Goal: Information Seeking & Learning: Find specific fact

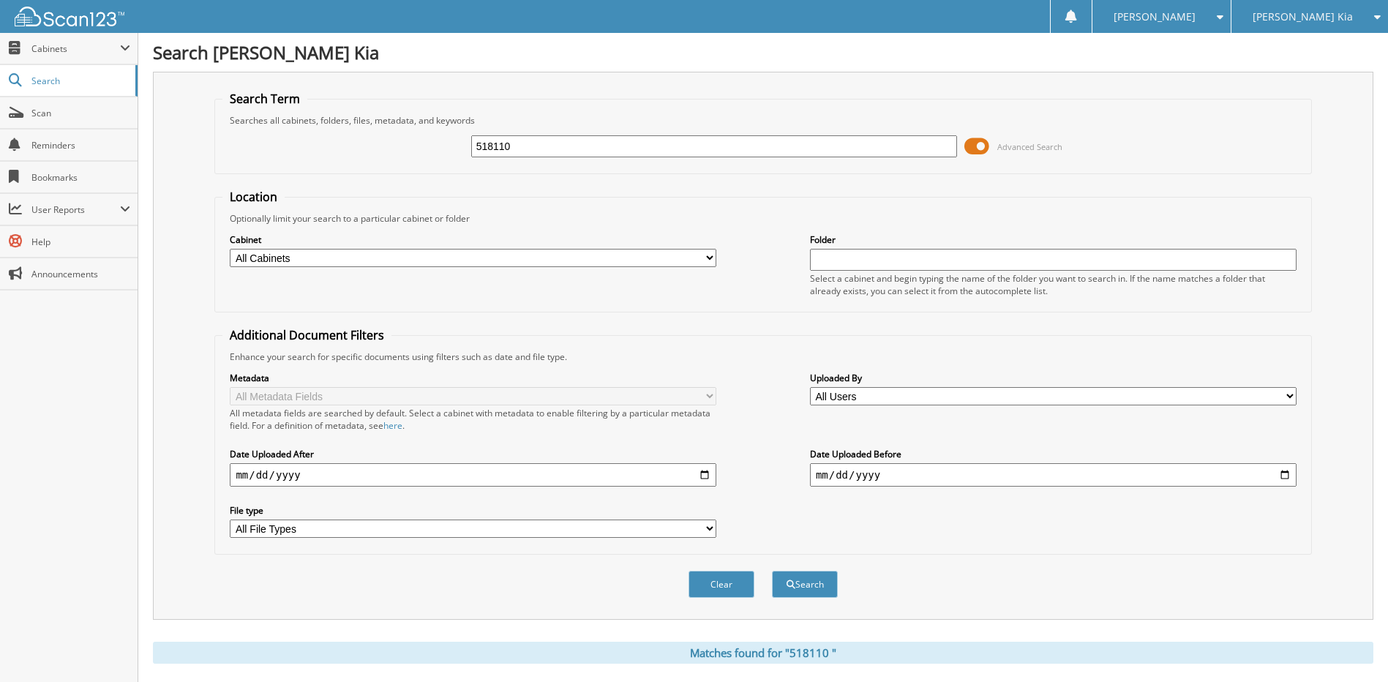
drag, startPoint x: 540, startPoint y: 146, endPoint x: 391, endPoint y: 146, distance: 148.5
click at [394, 146] on div "518110 Advanced Search" at bounding box center [762, 147] width 1081 height 40
paste input "517840"
type input "517840"
click at [772, 571] on button "Search" at bounding box center [805, 584] width 66 height 27
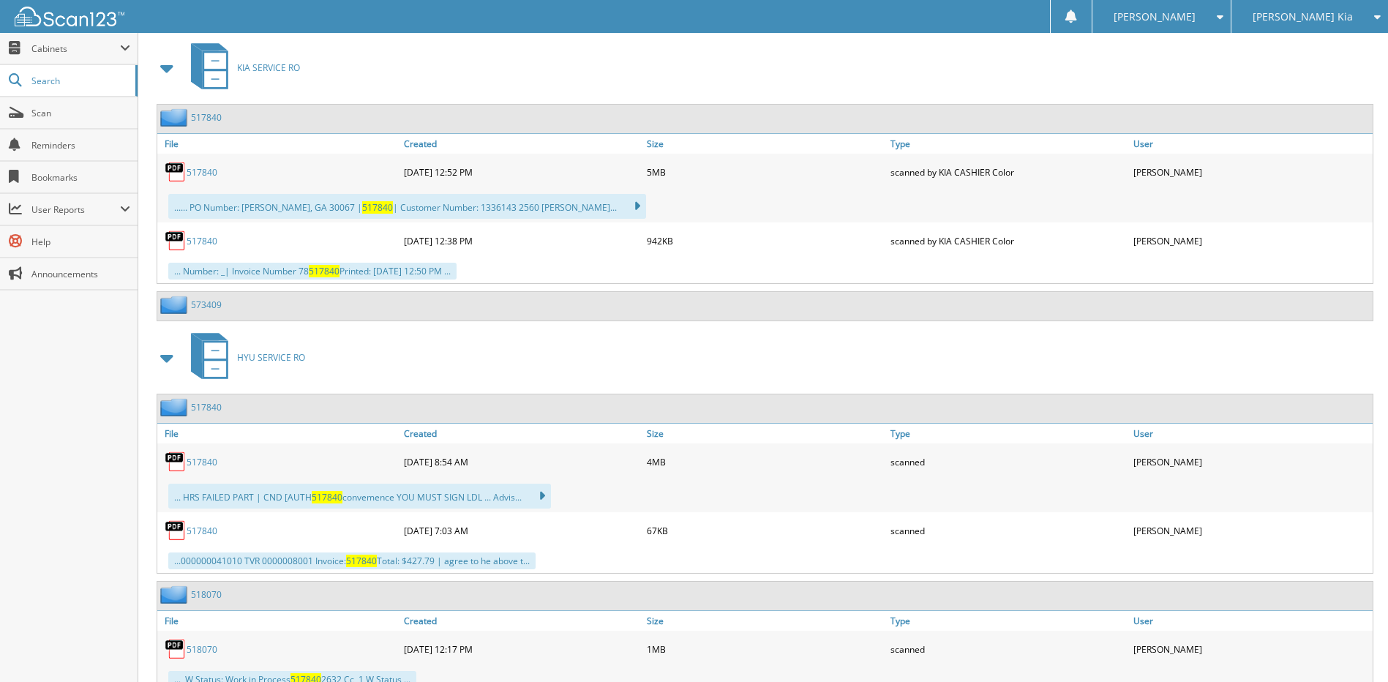
scroll to position [732, 0]
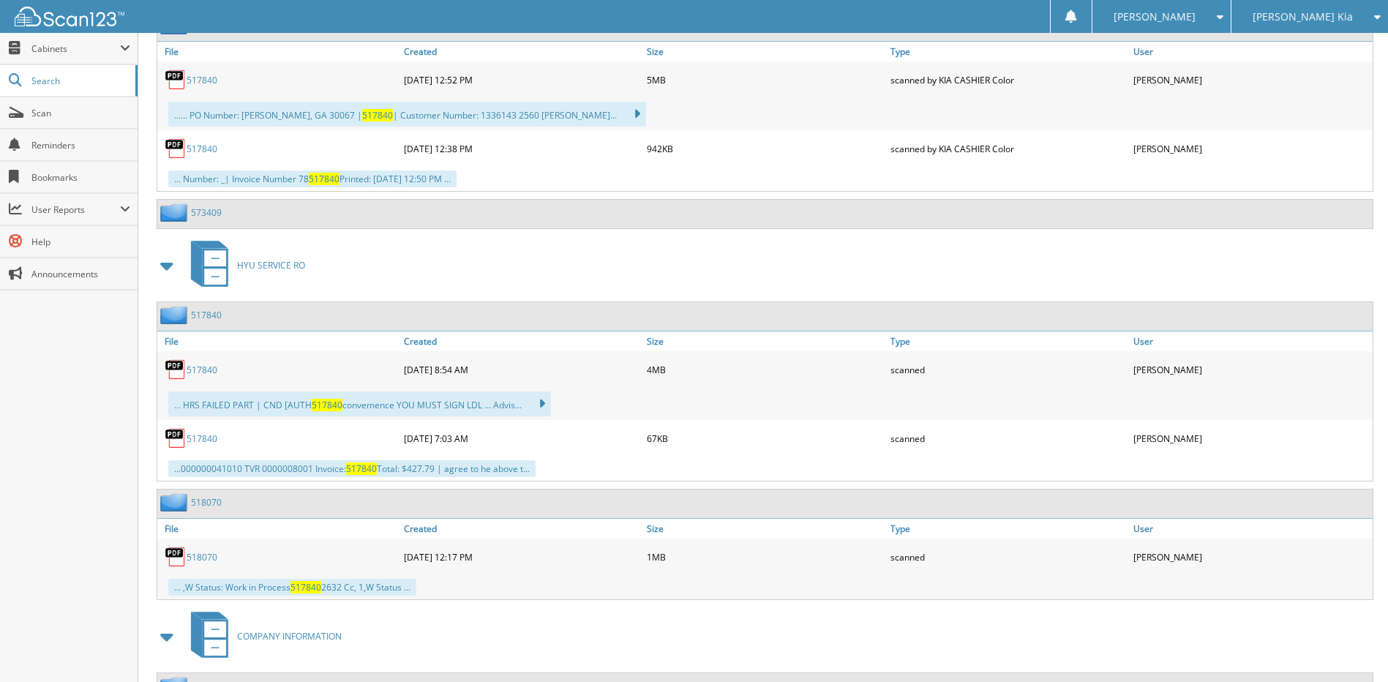
click at [207, 368] on link "517840" at bounding box center [202, 370] width 31 height 12
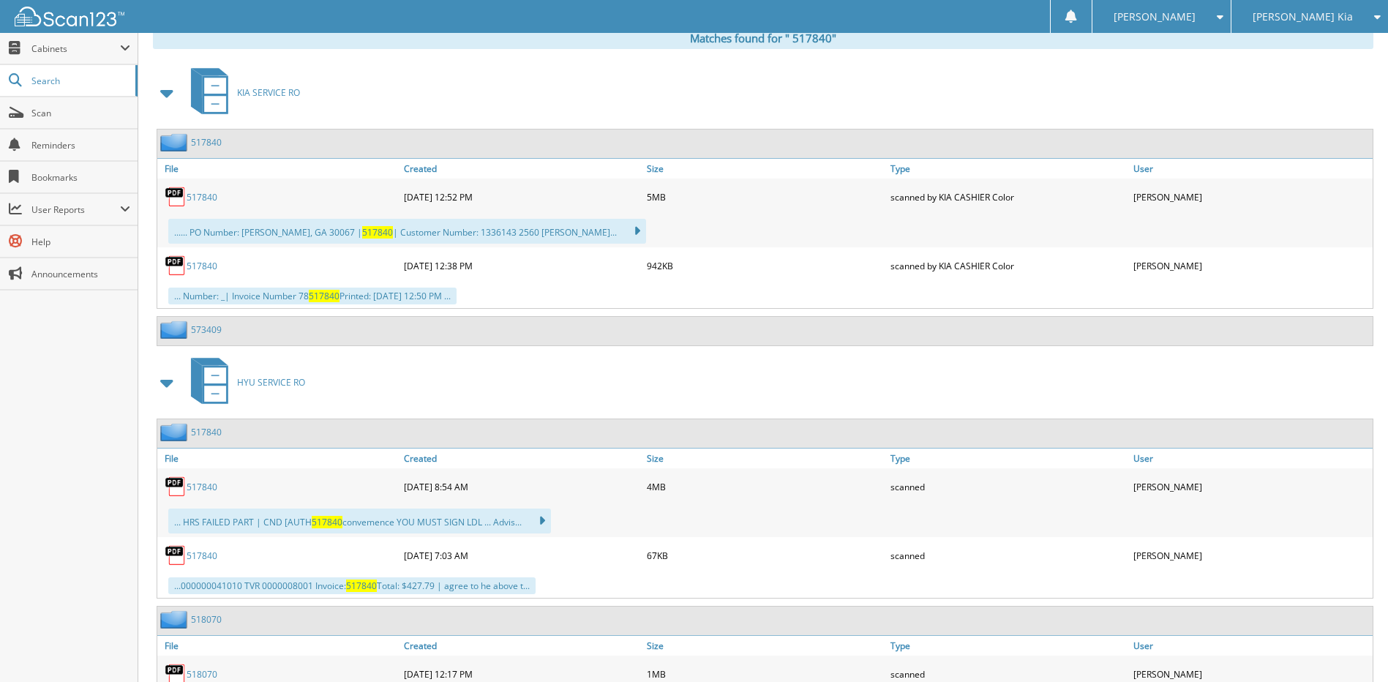
scroll to position [366, 0]
